Goal: Transaction & Acquisition: Purchase product/service

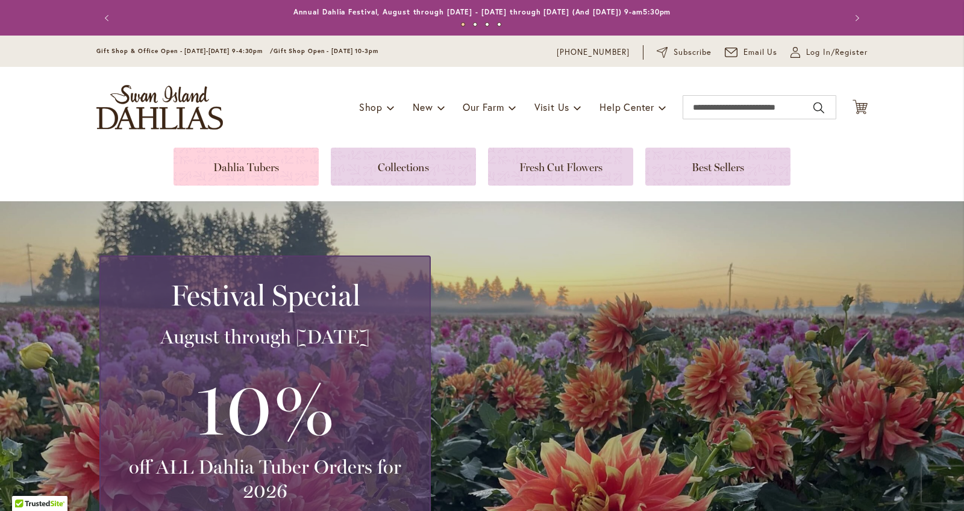
click at [271, 153] on link at bounding box center [246, 167] width 145 height 38
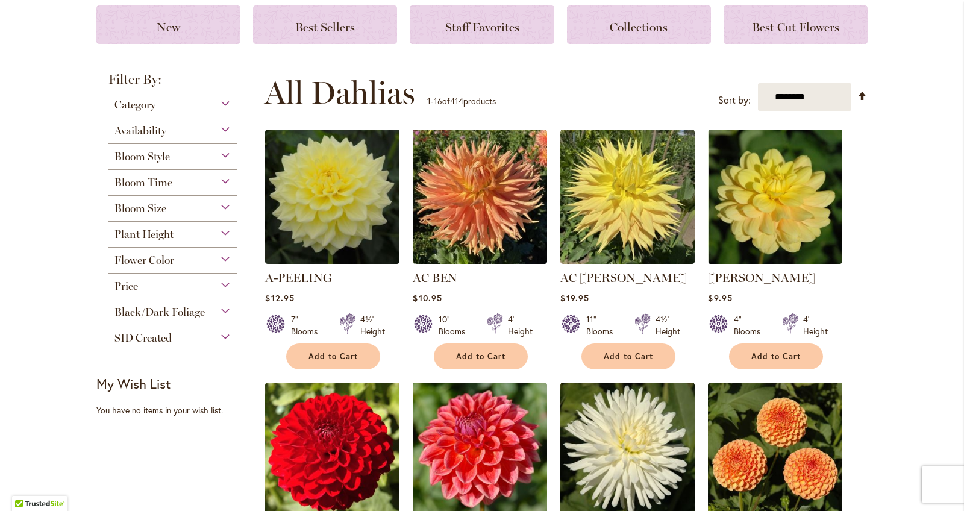
scroll to position [177, 0]
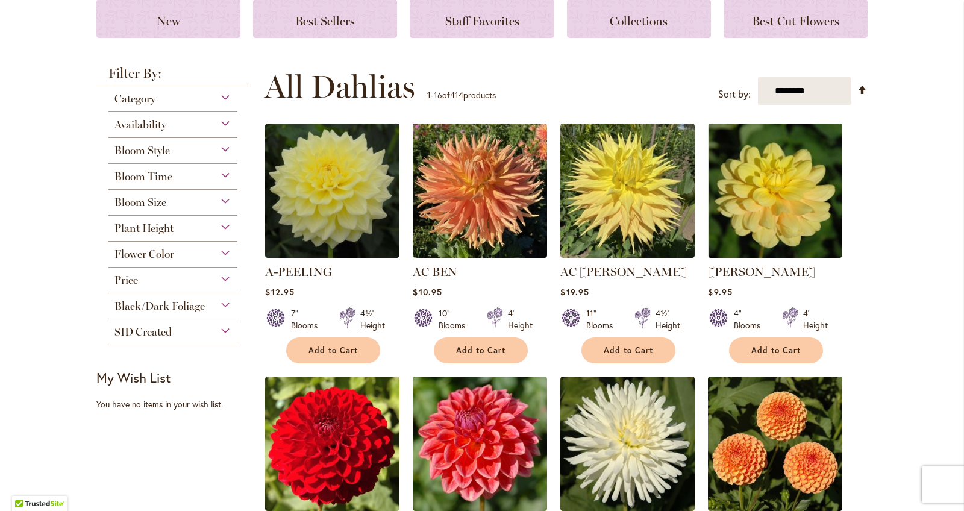
click at [228, 328] on div "SID Created" at bounding box center [172, 328] width 129 height 19
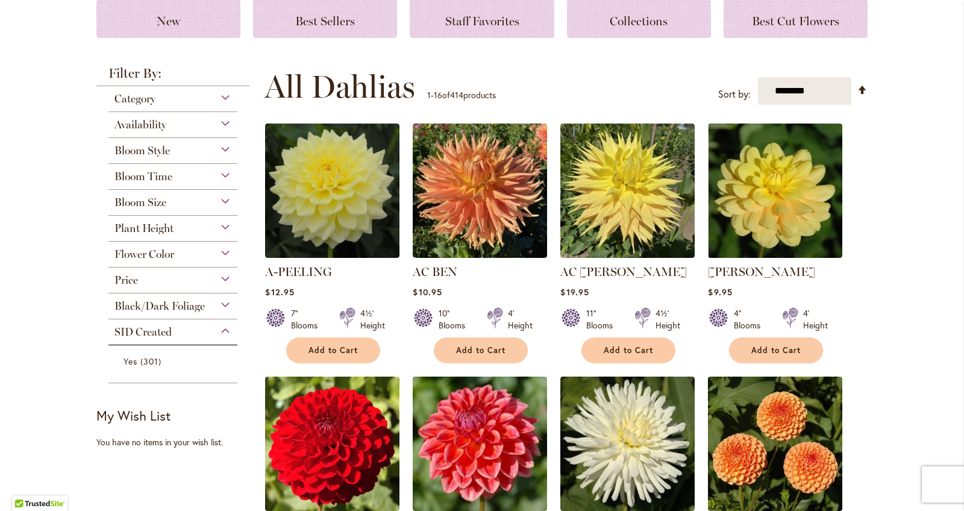
click at [228, 328] on div "SID Created" at bounding box center [172, 328] width 129 height 19
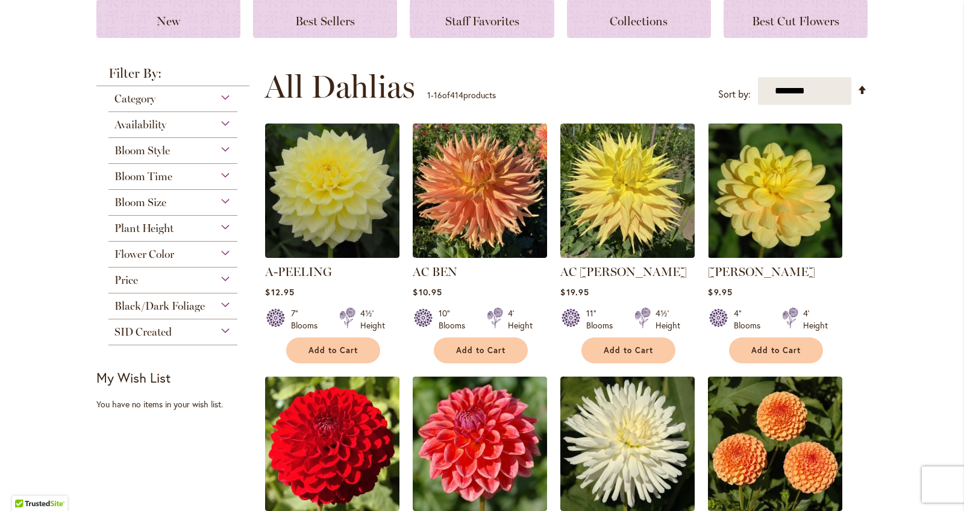
click at [228, 306] on div "Black/Dark Foliage" at bounding box center [172, 303] width 129 height 19
click at [224, 302] on div "Black/Dark Foliage" at bounding box center [172, 303] width 129 height 19
click at [225, 282] on div "Price" at bounding box center [172, 277] width 129 height 19
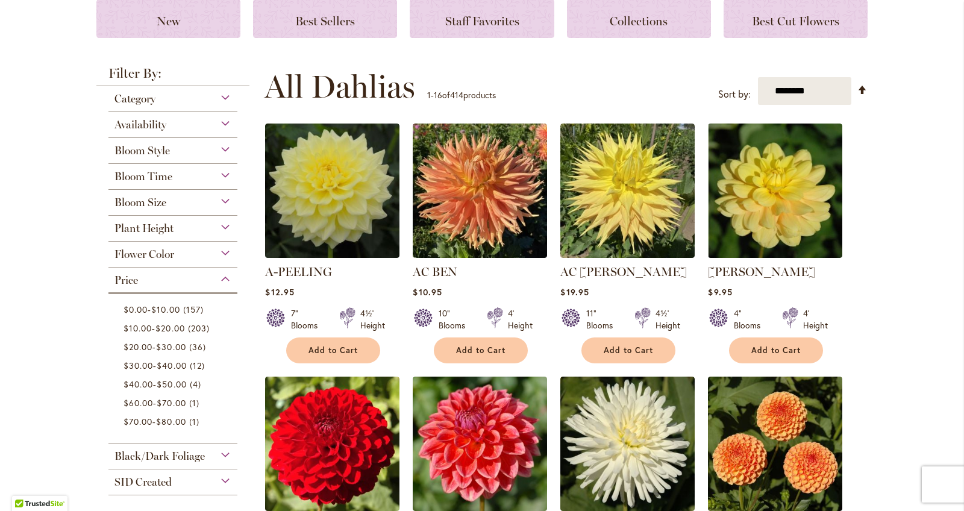
click at [225, 277] on div "Price" at bounding box center [172, 277] width 129 height 19
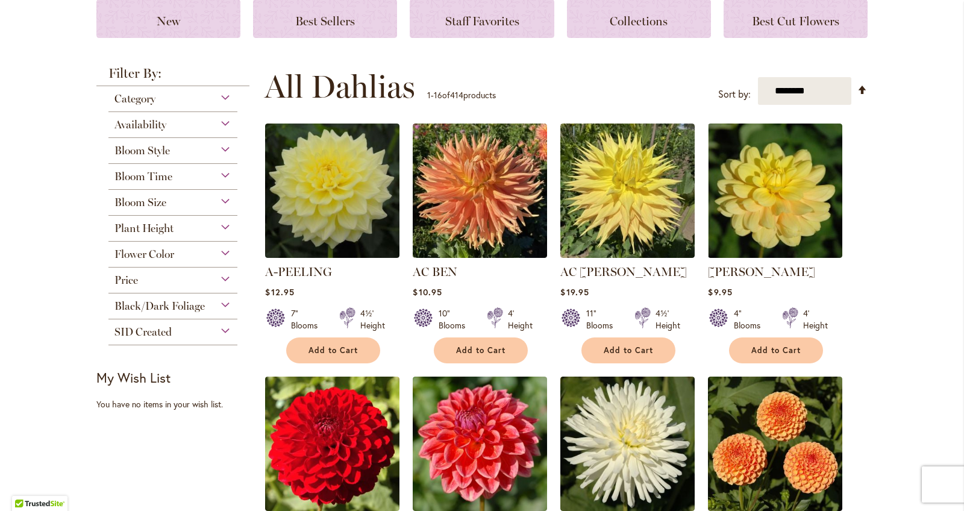
click at [227, 251] on div "Flower Color" at bounding box center [172, 251] width 129 height 19
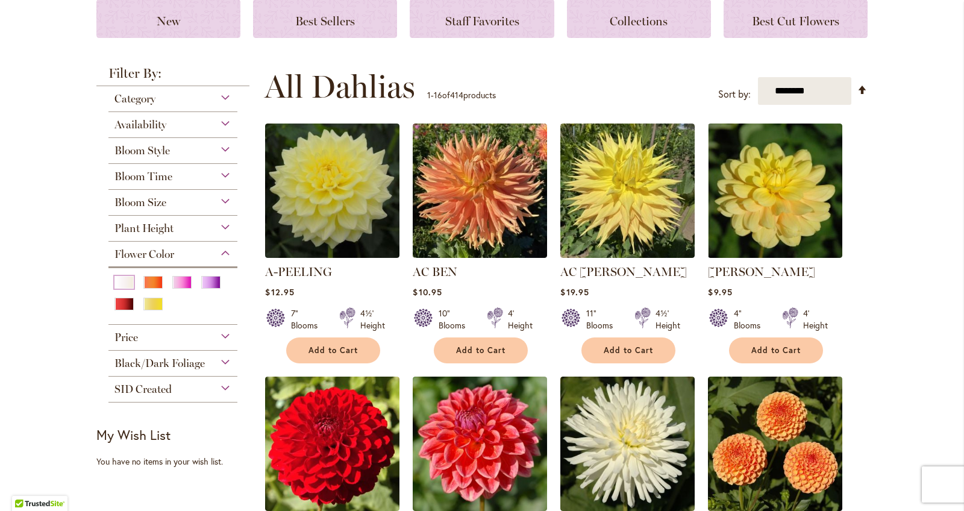
click at [121, 278] on div "White/Cream" at bounding box center [124, 282] width 19 height 13
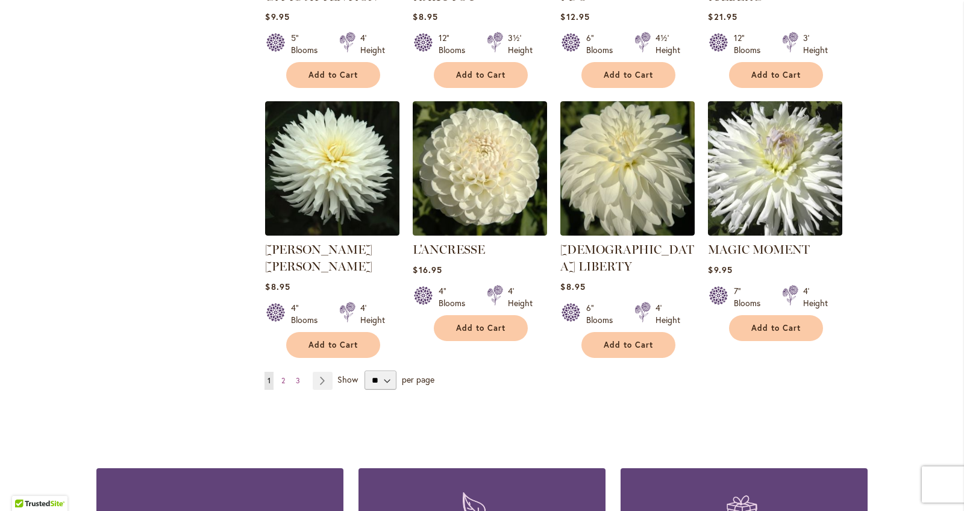
scroll to position [959, 0]
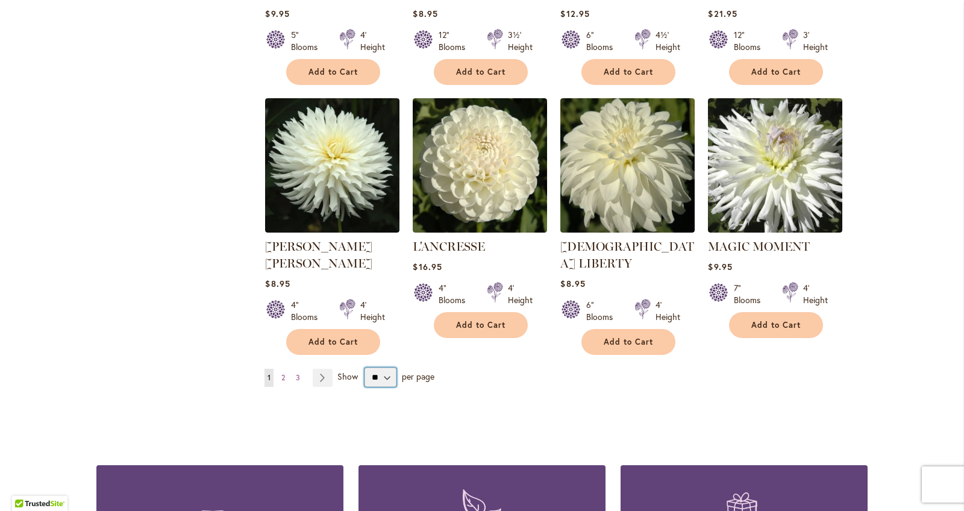
select select "**"
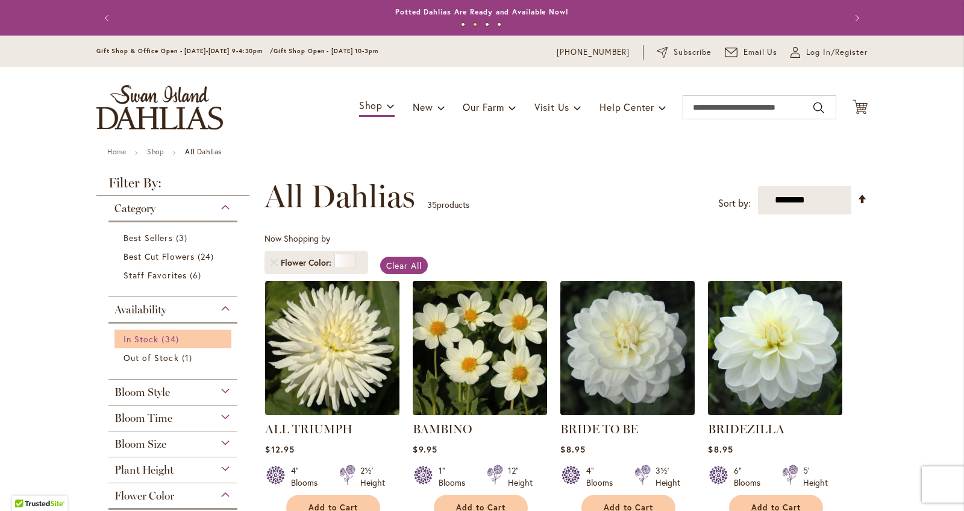
click at [177, 333] on span "34 items" at bounding box center [172, 339] width 20 height 13
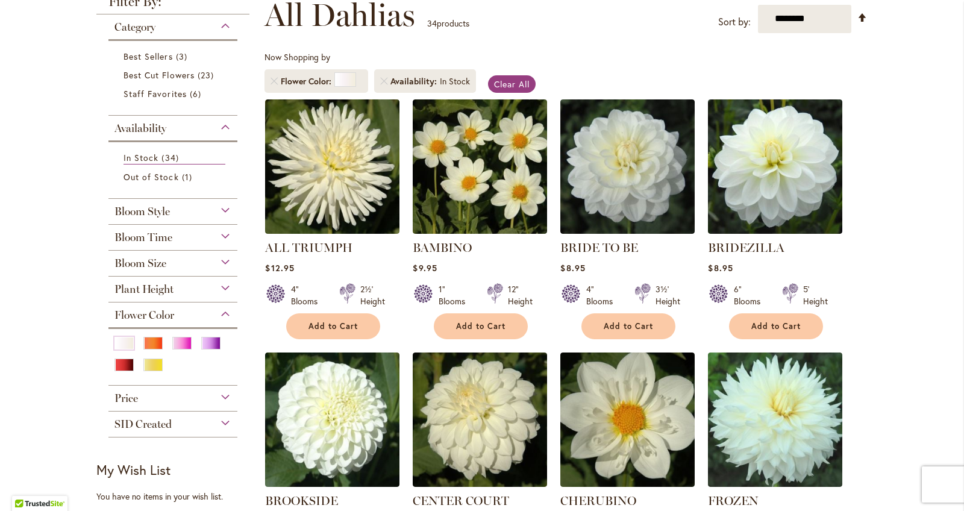
scroll to position [177, 0]
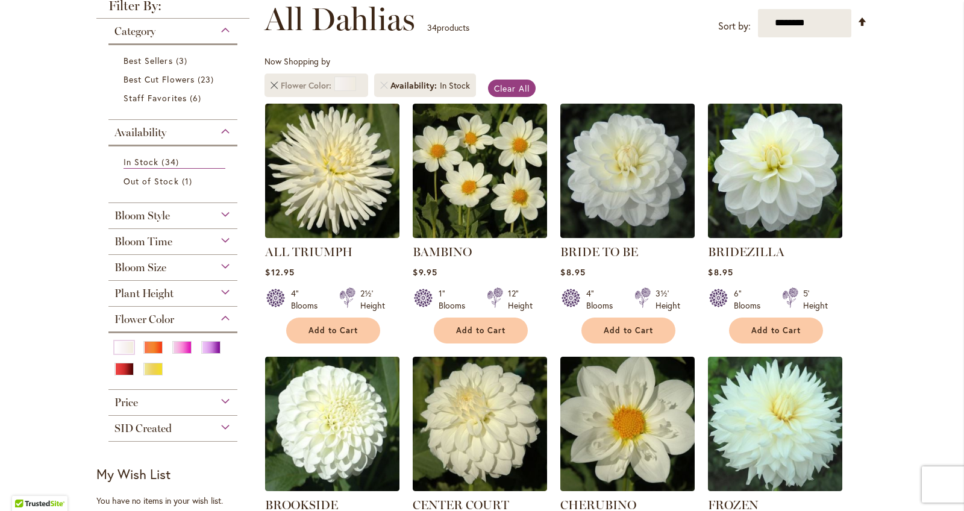
click at [271, 83] on link "Remove Flower Color White/Cream" at bounding box center [274, 85] width 7 height 7
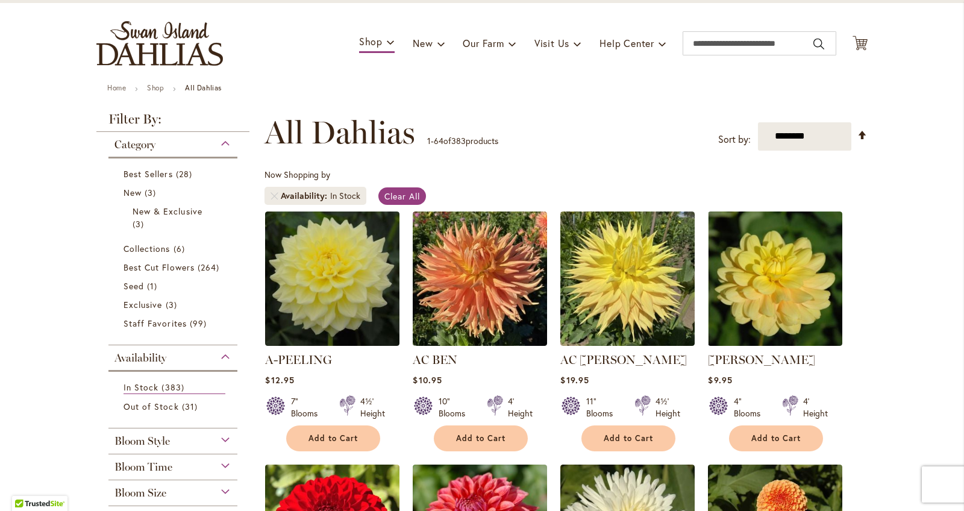
scroll to position [65, 0]
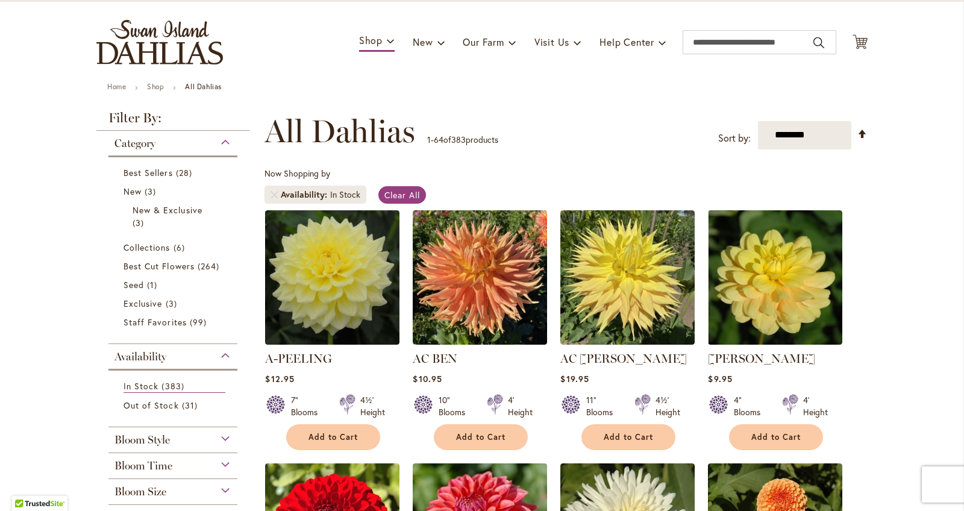
click at [229, 137] on div "Category" at bounding box center [172, 140] width 129 height 19
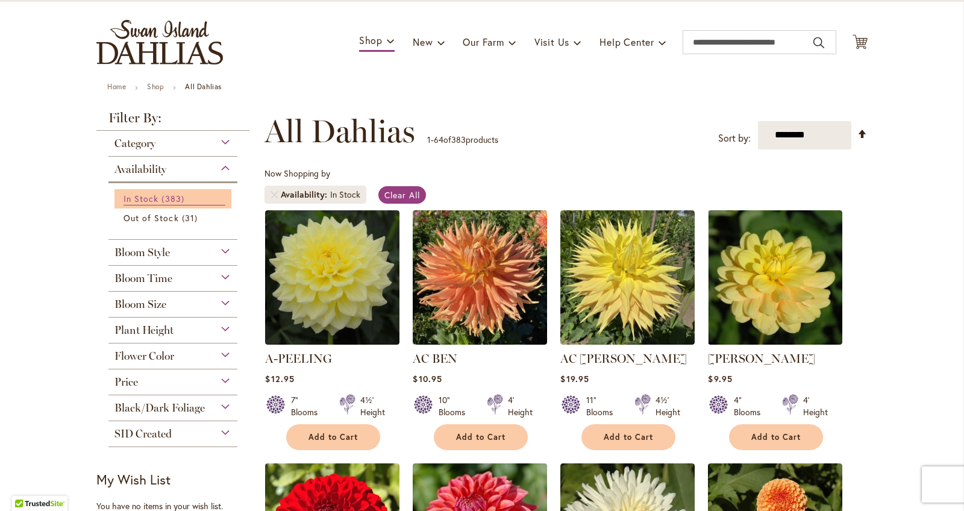
click at [194, 195] on link "In Stock 383 items" at bounding box center [175, 198] width 102 height 13
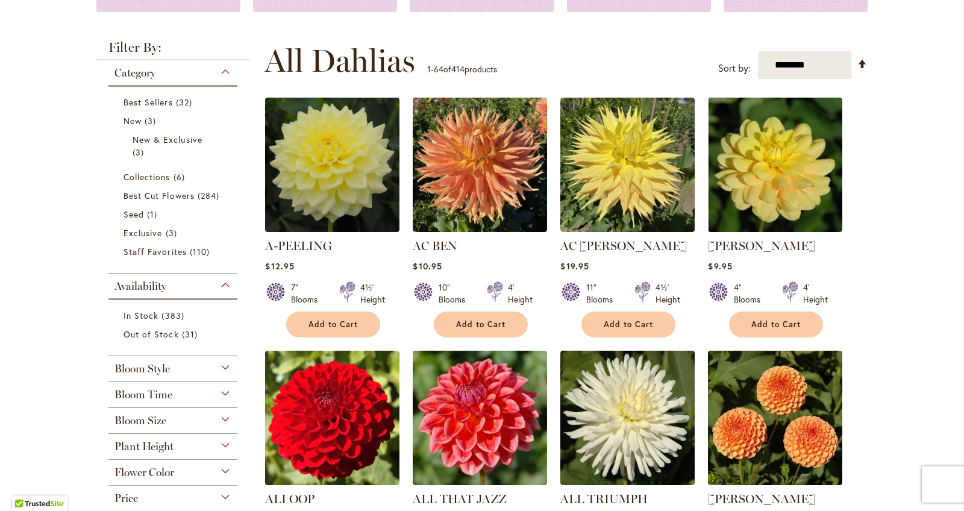
scroll to position [204, 0]
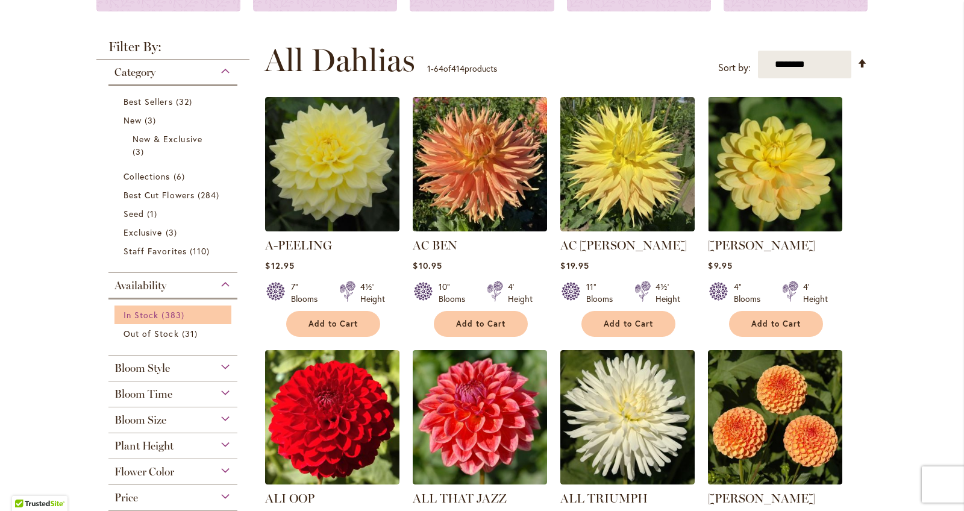
click at [186, 313] on span "383 items" at bounding box center [174, 315] width 25 height 13
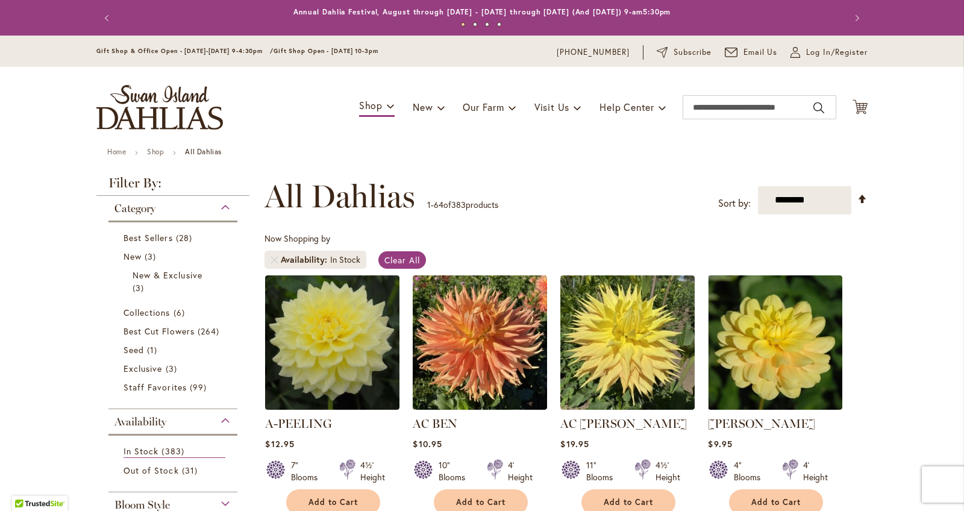
click at [225, 207] on div "Category" at bounding box center [172, 205] width 129 height 19
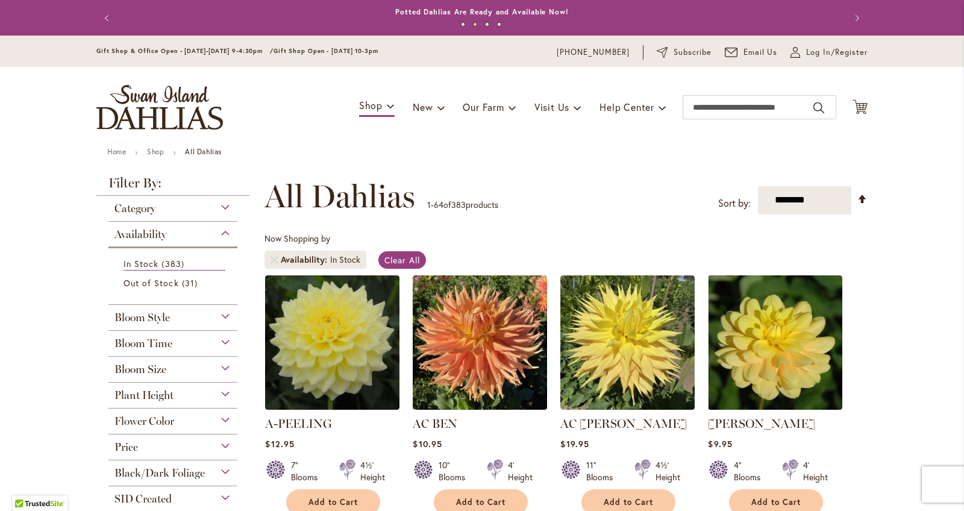
click at [227, 235] on div "Availability" at bounding box center [172, 231] width 129 height 19
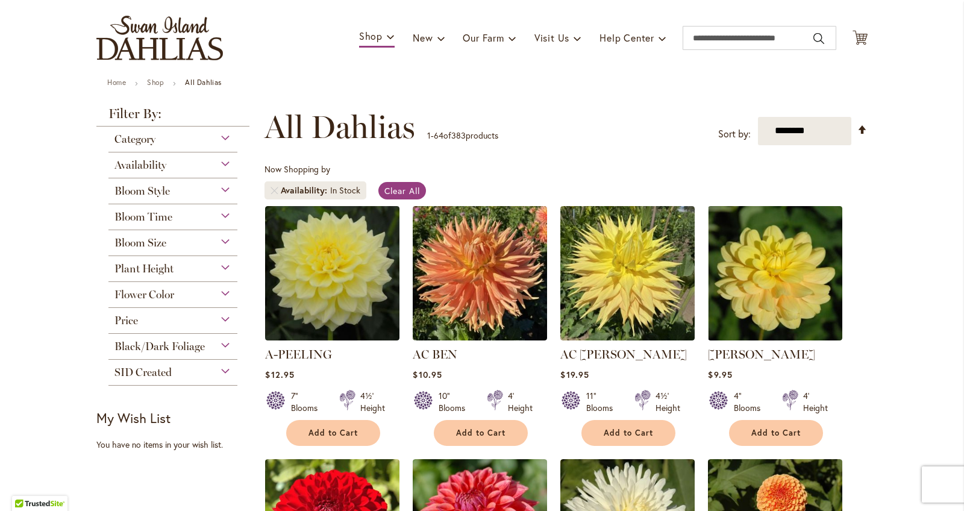
scroll to position [70, 0]
click at [219, 292] on div "Flower Color" at bounding box center [172, 290] width 129 height 19
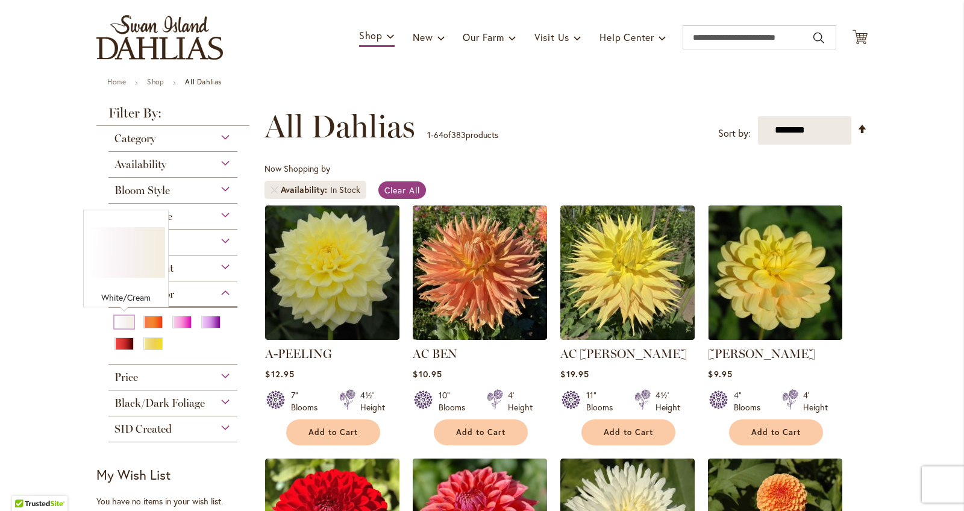
click at [120, 319] on div "White/Cream" at bounding box center [124, 322] width 19 height 13
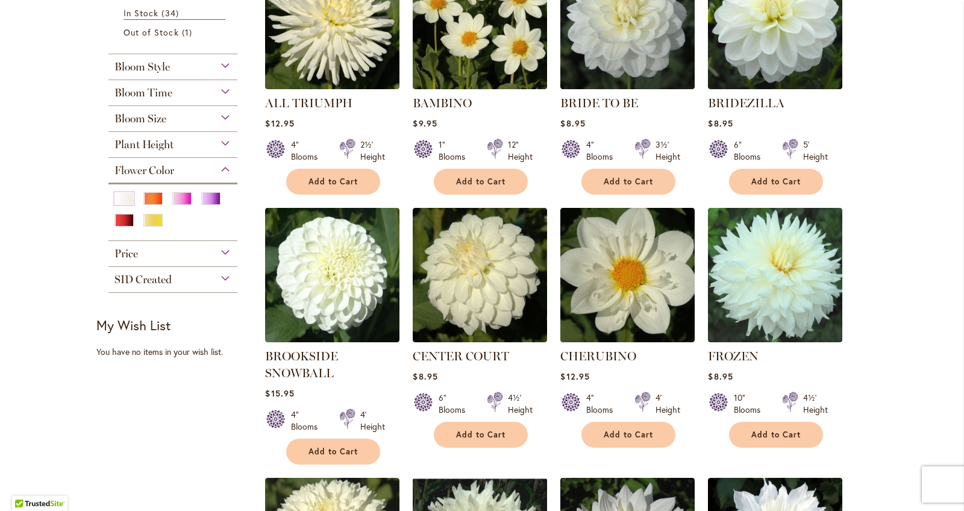
scroll to position [324, 0]
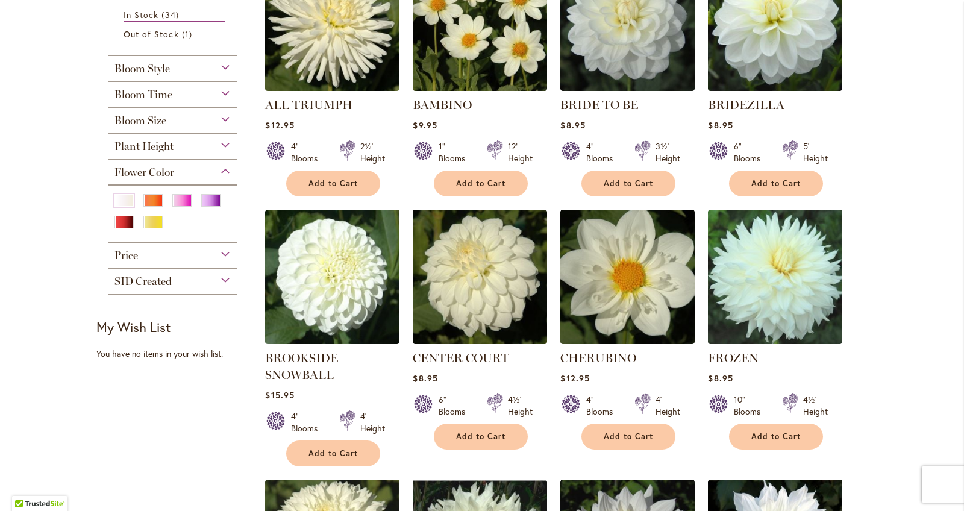
click at [222, 172] on div "Flower Color" at bounding box center [172, 169] width 129 height 19
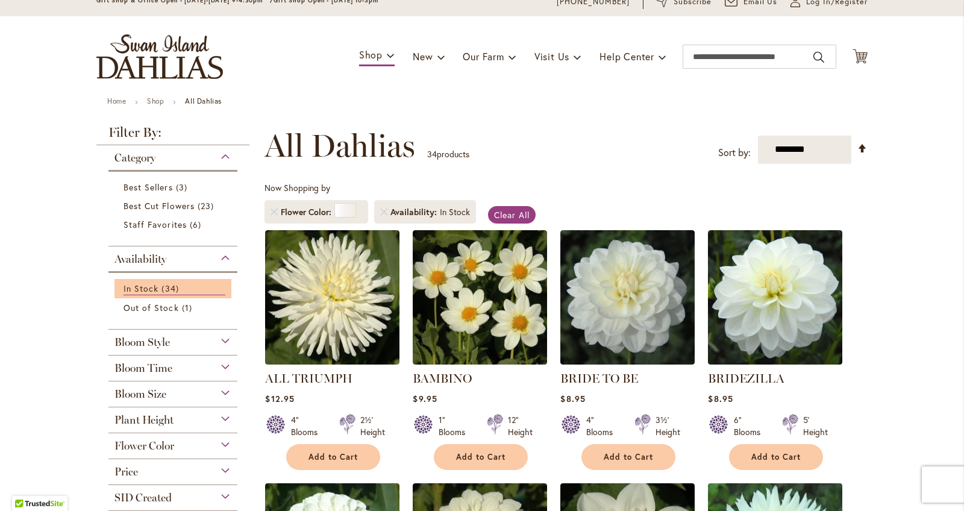
scroll to position [37, 0]
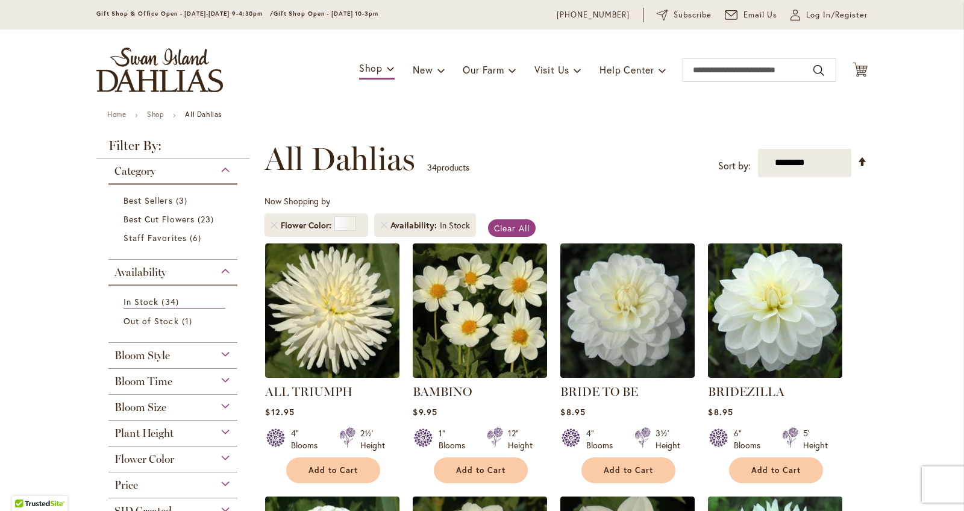
click at [225, 166] on div "Category" at bounding box center [172, 168] width 129 height 19
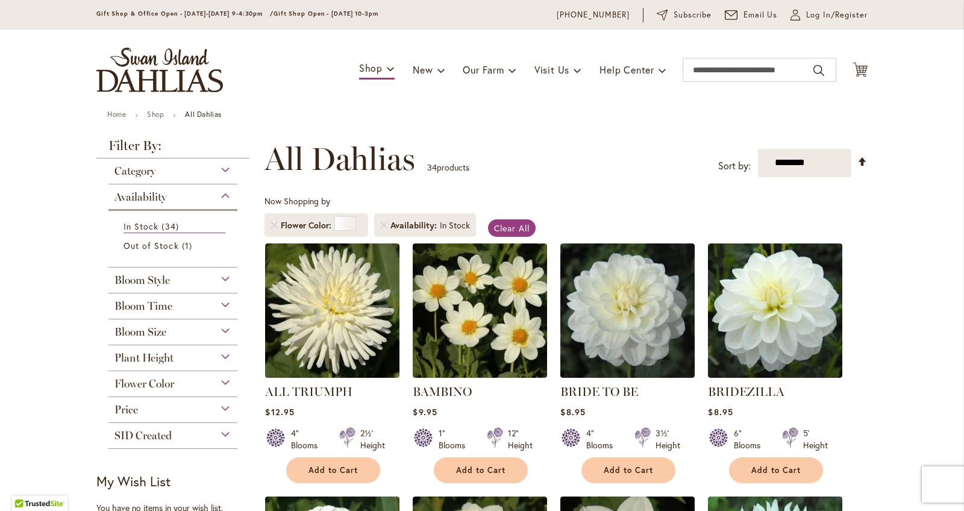
scroll to position [43, 0]
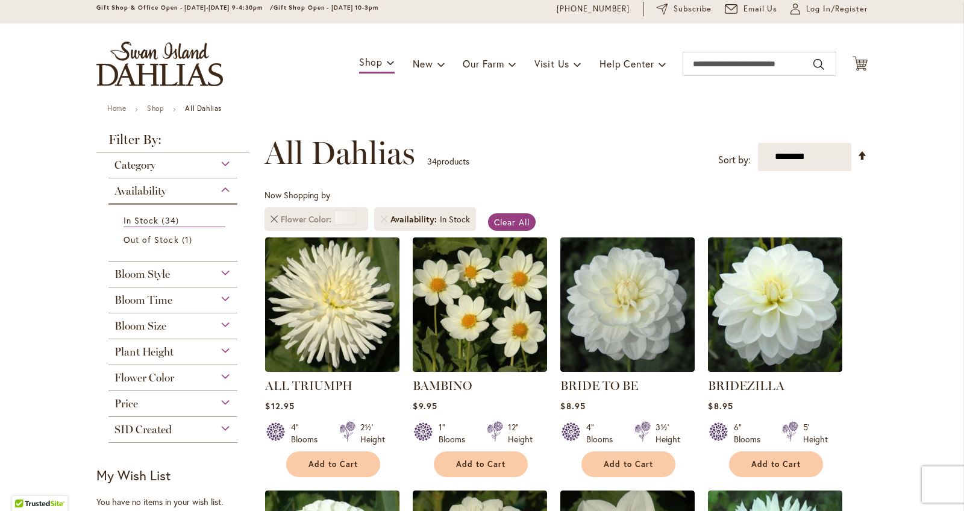
click at [274, 218] on link "Remove Flower Color White/Cream" at bounding box center [274, 219] width 7 height 7
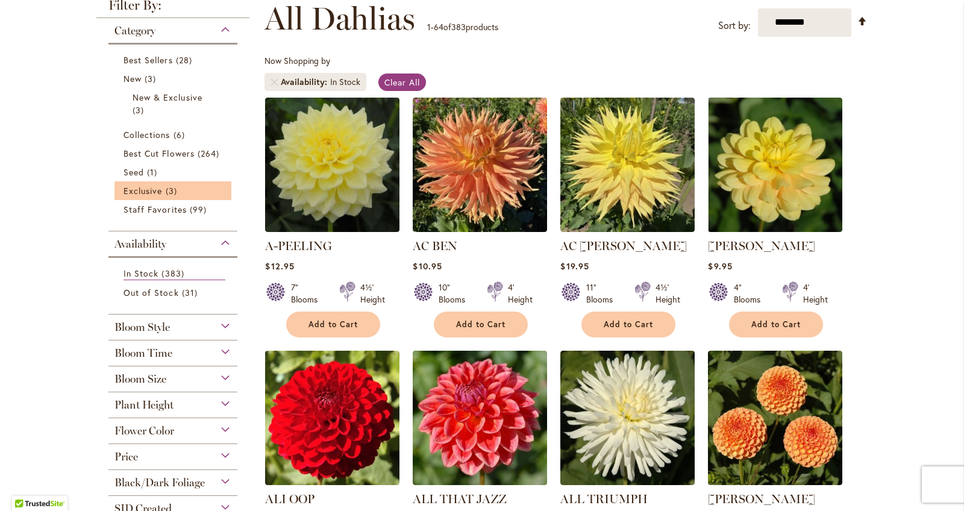
scroll to position [176, 0]
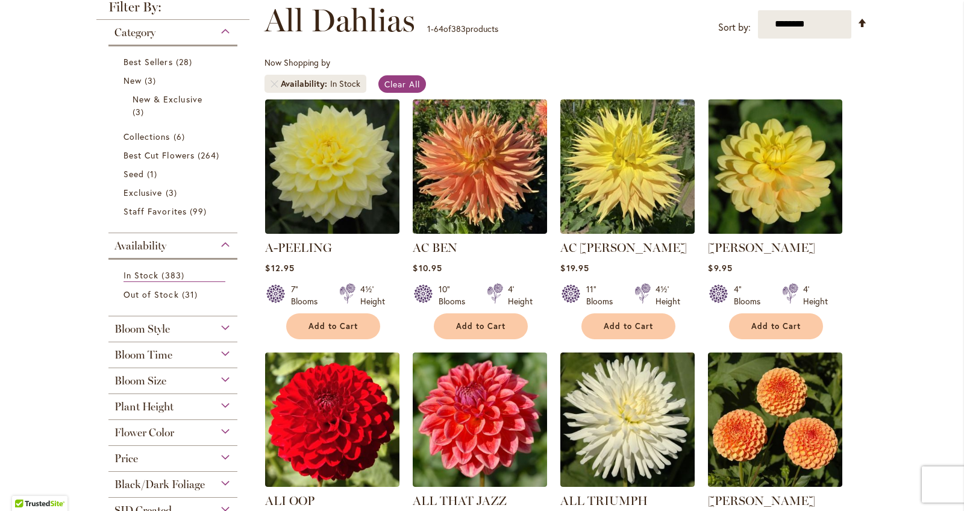
click at [230, 244] on div "Availability" at bounding box center [172, 242] width 129 height 19
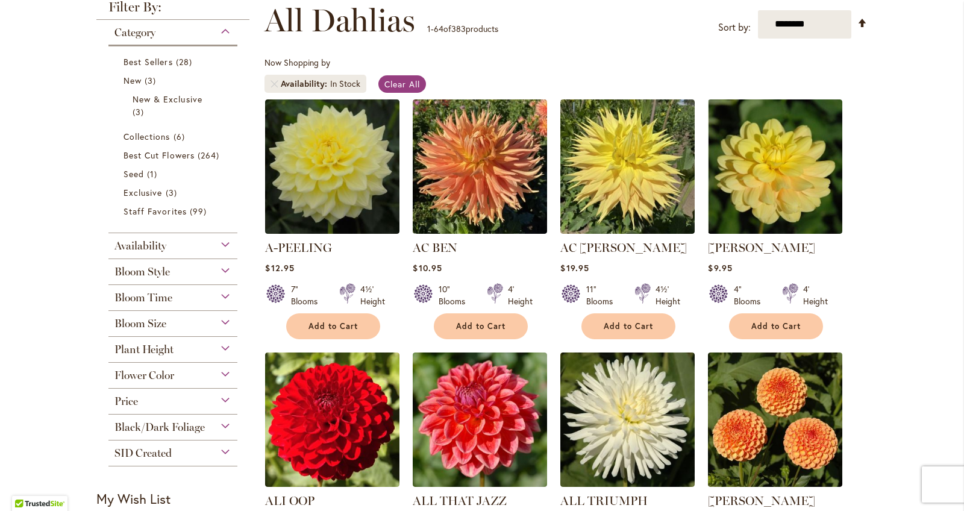
click at [224, 34] on div "Category" at bounding box center [172, 29] width 129 height 19
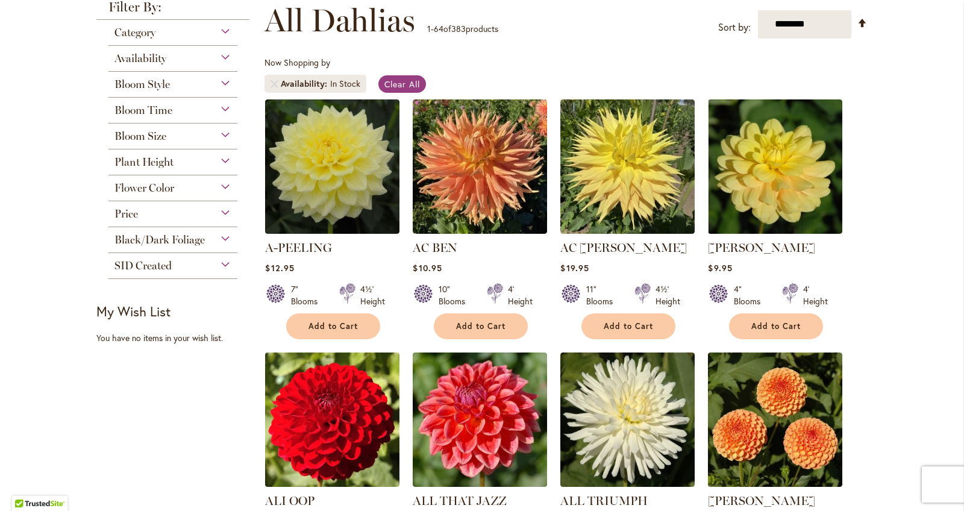
click at [225, 162] on div "Plant Height" at bounding box center [172, 158] width 129 height 19
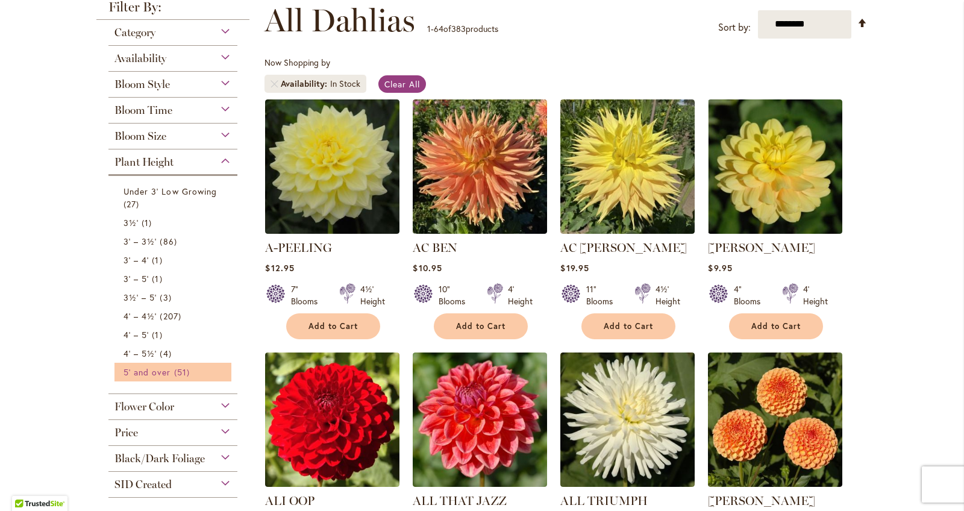
click at [184, 367] on span "51 items" at bounding box center [183, 372] width 19 height 13
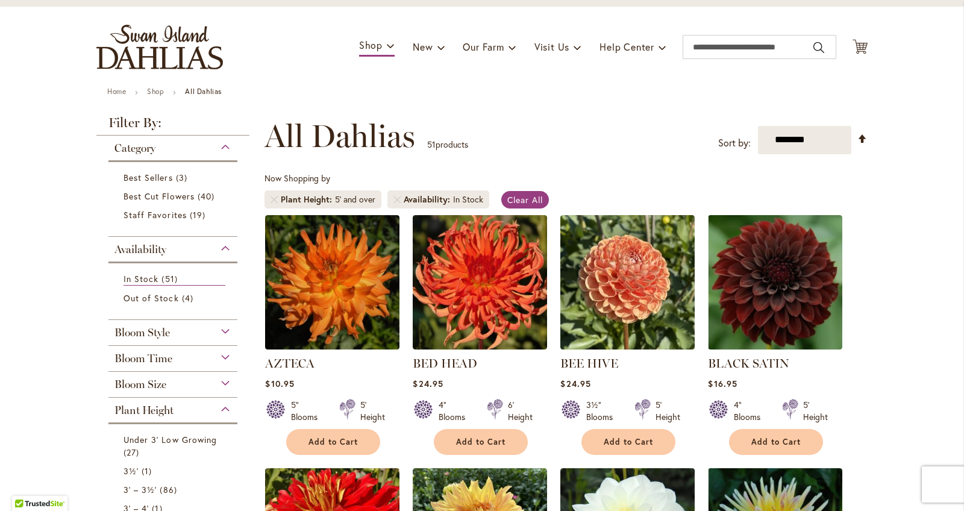
scroll to position [58, 0]
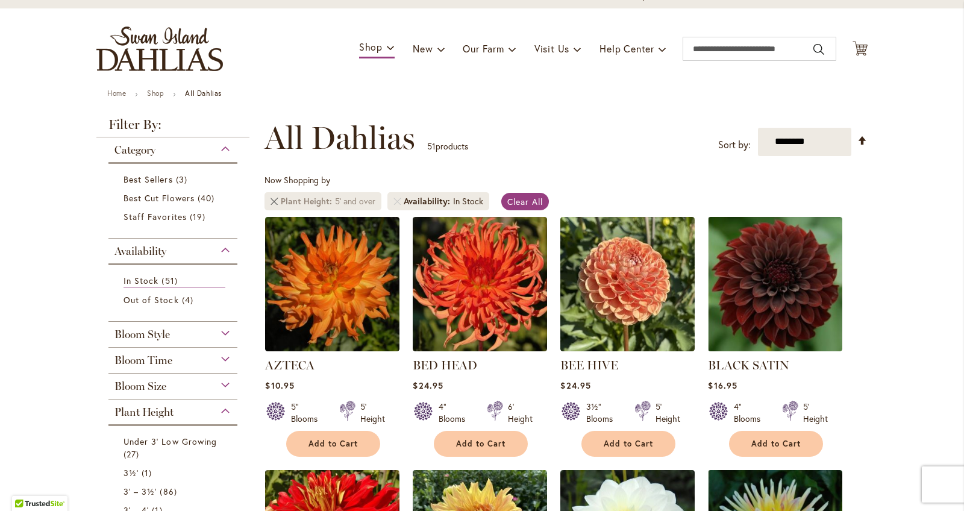
click at [277, 199] on link "Remove Plant Height 5' and over" at bounding box center [274, 201] width 7 height 7
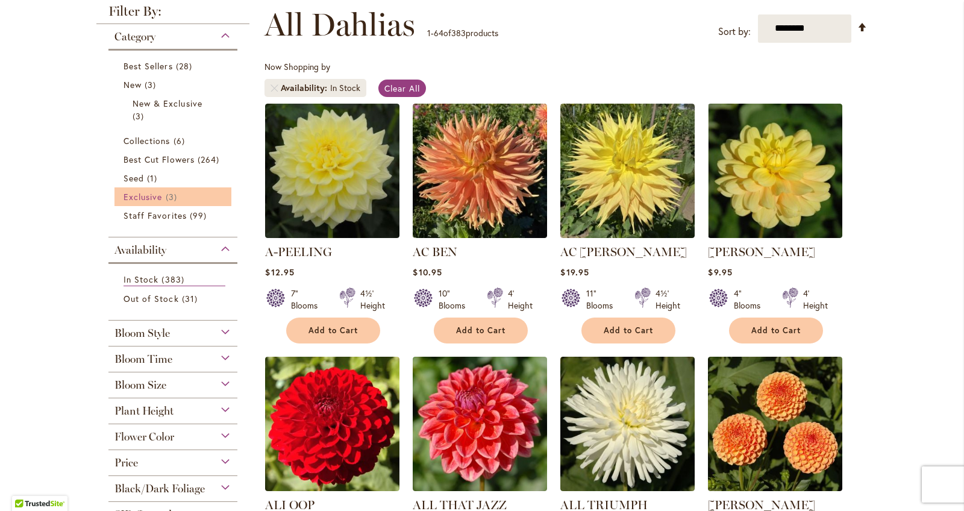
scroll to position [171, 0]
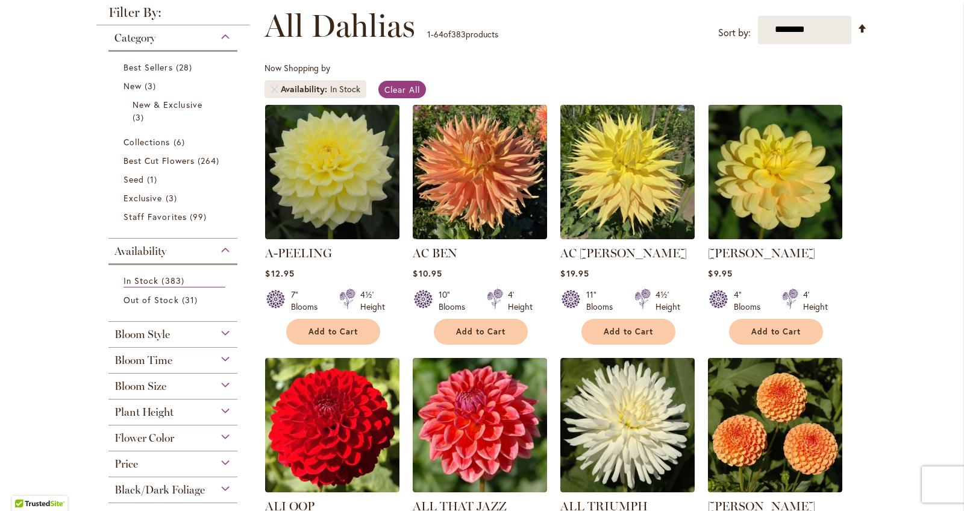
click at [231, 359] on div "Bloom Time" at bounding box center [172, 357] width 129 height 19
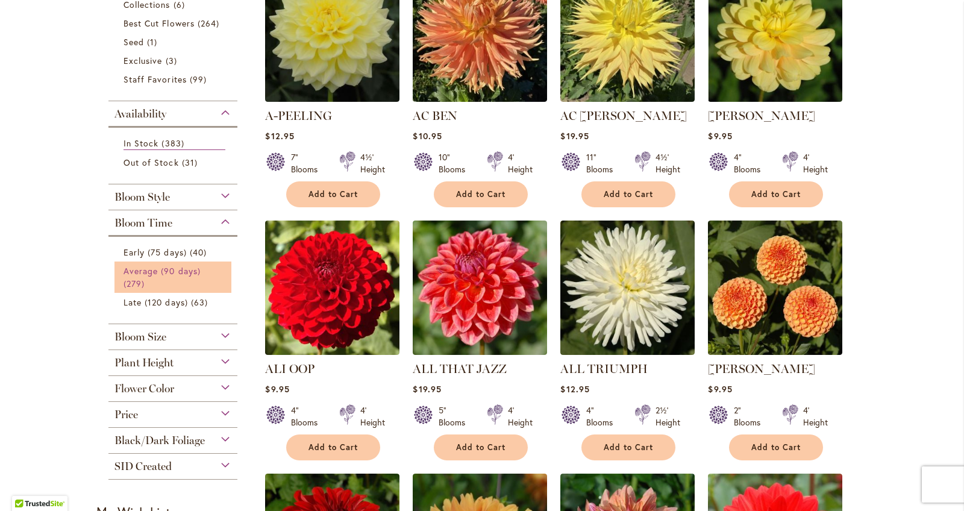
scroll to position [397, 0]
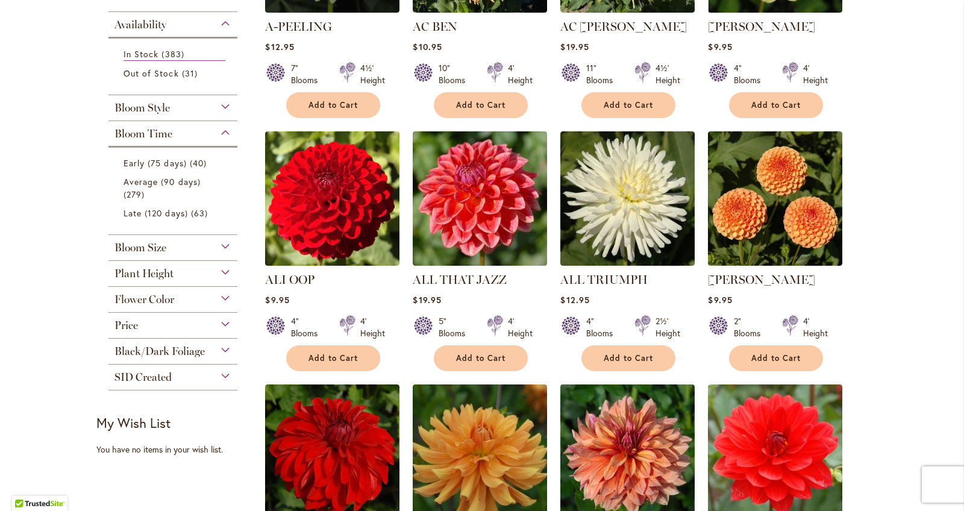
click at [224, 247] on div "Bloom Size" at bounding box center [172, 244] width 129 height 19
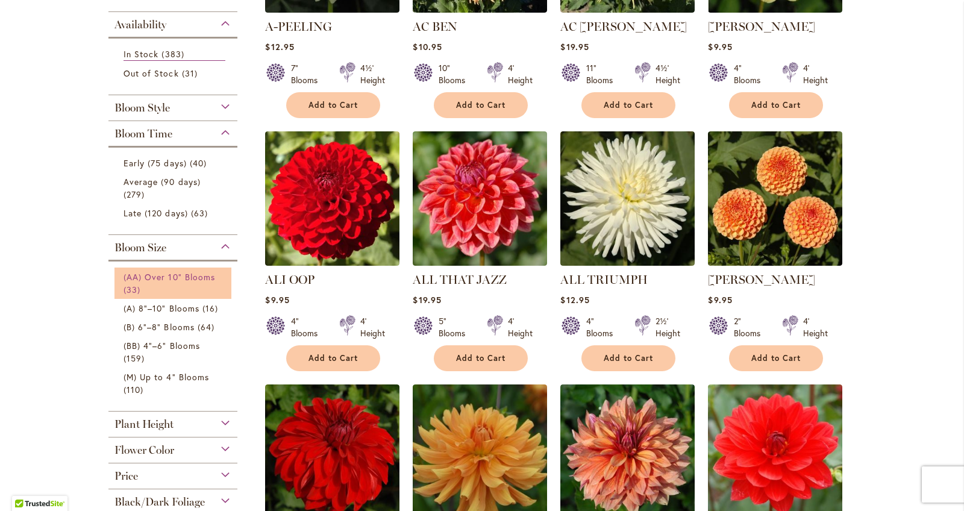
click at [213, 279] on span "(AA) Over 10" Blooms" at bounding box center [170, 276] width 92 height 11
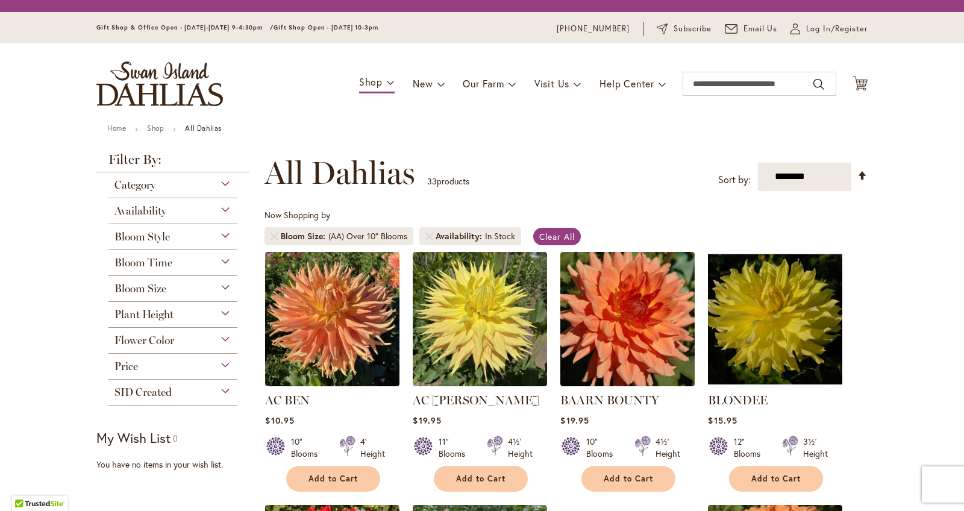
scroll to position [224, 0]
